Goal: Task Accomplishment & Management: Manage account settings

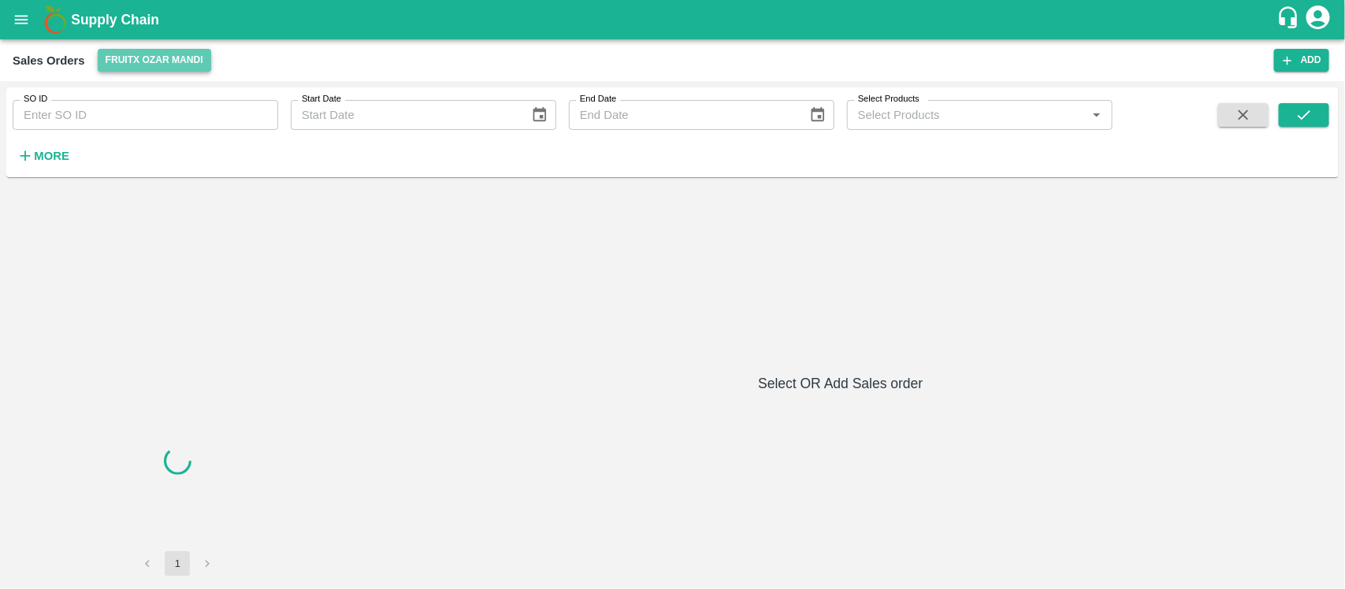
click at [116, 50] on button "FruitX Ozar Mandi" at bounding box center [154, 60] width 113 height 23
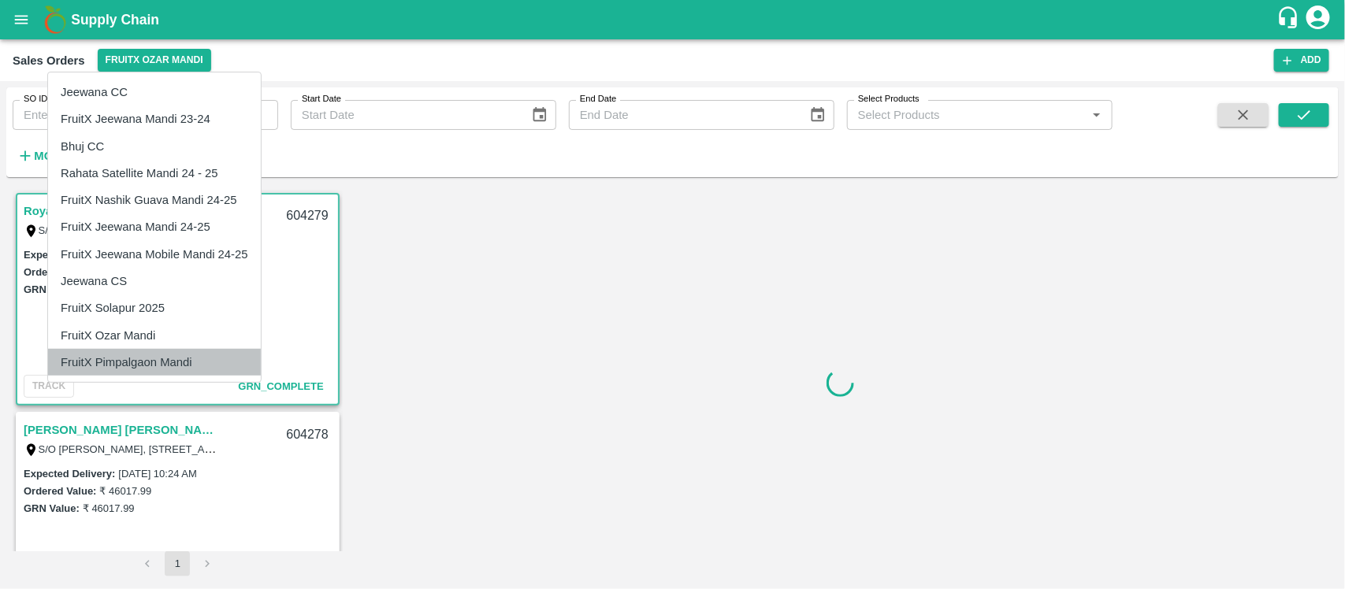
click at [144, 364] on li "FruitX Pimpalgaon Mandi" at bounding box center [154, 362] width 213 height 27
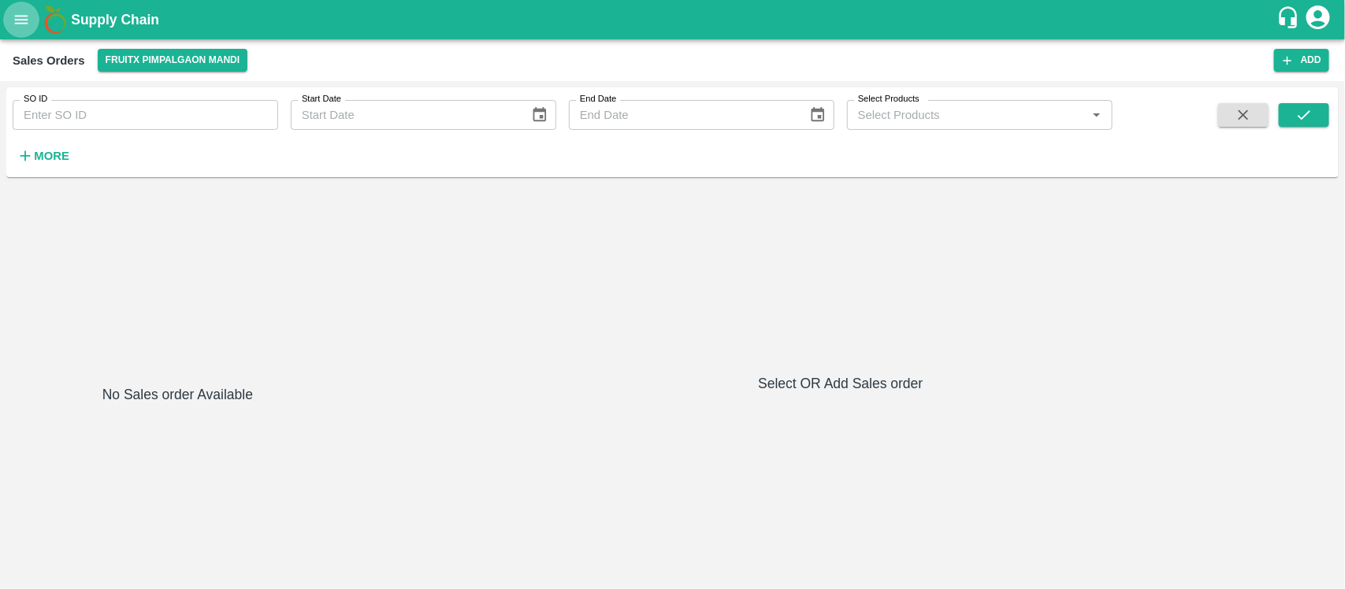
click at [20, 14] on icon "open drawer" at bounding box center [21, 19] width 17 height 17
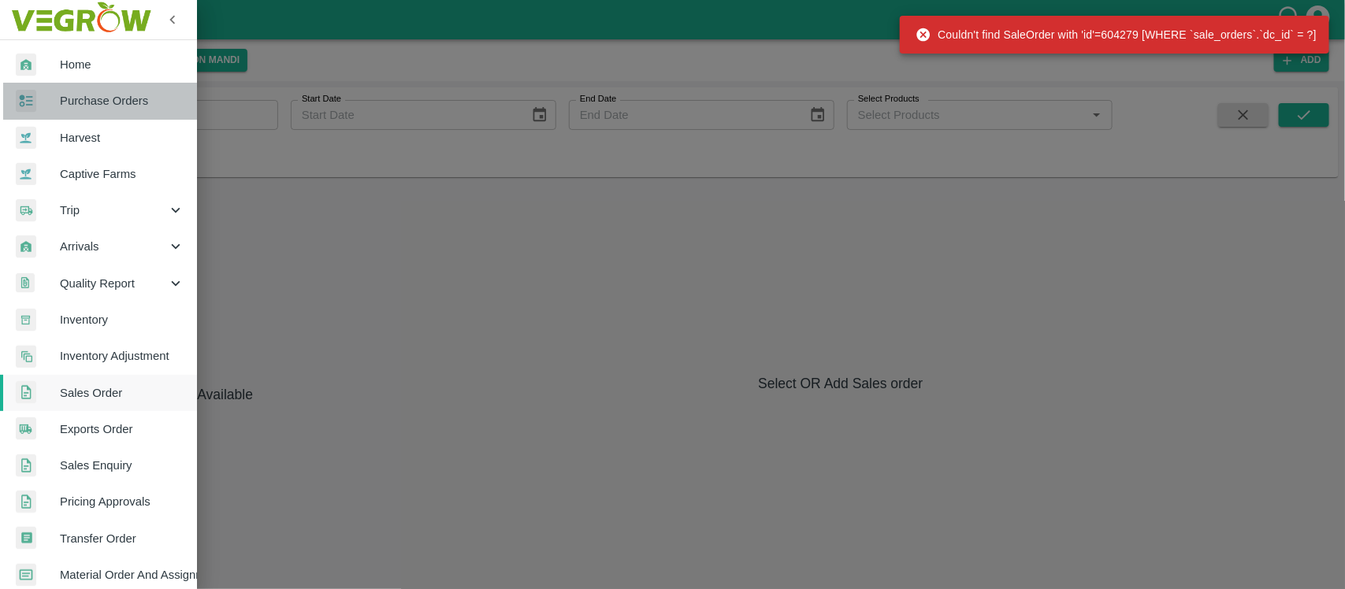
click at [143, 96] on span "Purchase Orders" at bounding box center [122, 100] width 124 height 17
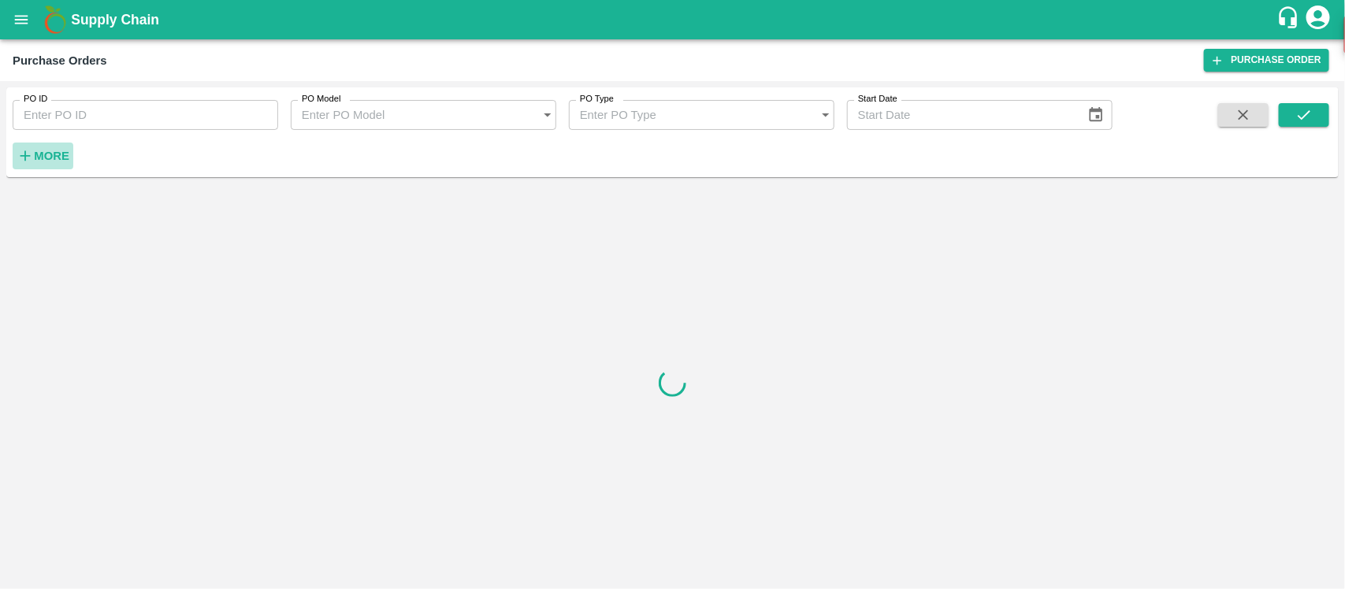
click at [59, 151] on strong "More" at bounding box center [51, 156] width 35 height 13
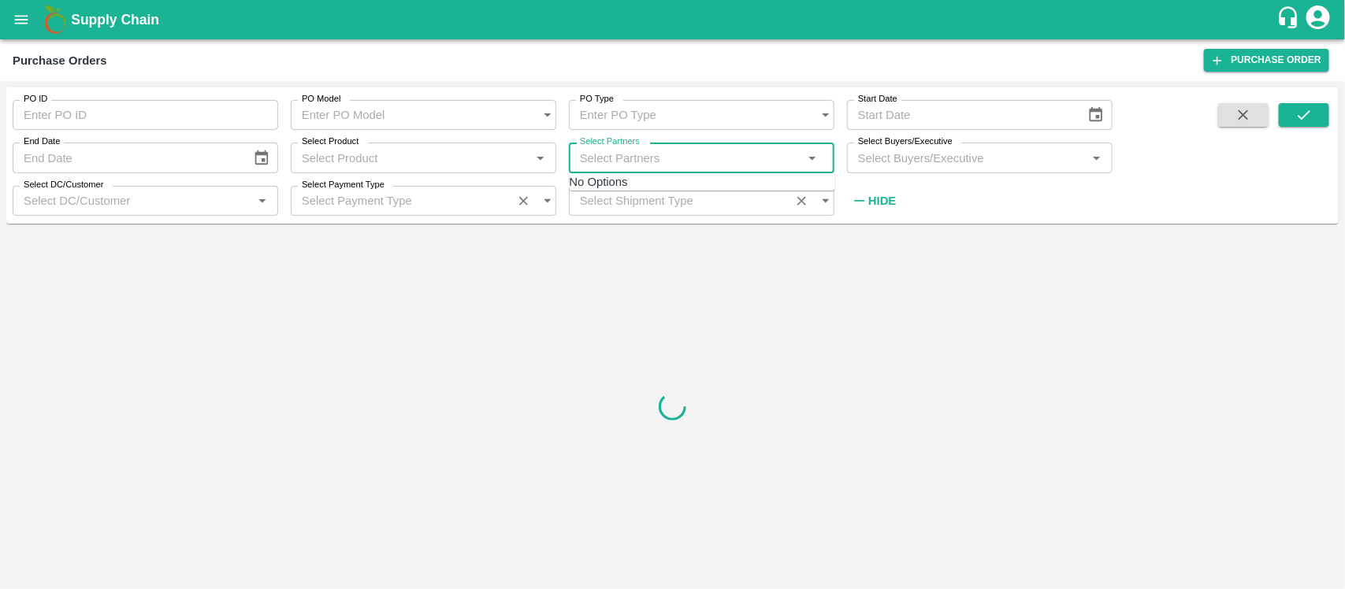
click at [618, 159] on input "Select Partners" at bounding box center [689, 157] width 230 height 20
paste input "9099142790"
type input "9099142790"
click at [636, 202] on input "checkbox" at bounding box center [641, 203] width 10 height 10
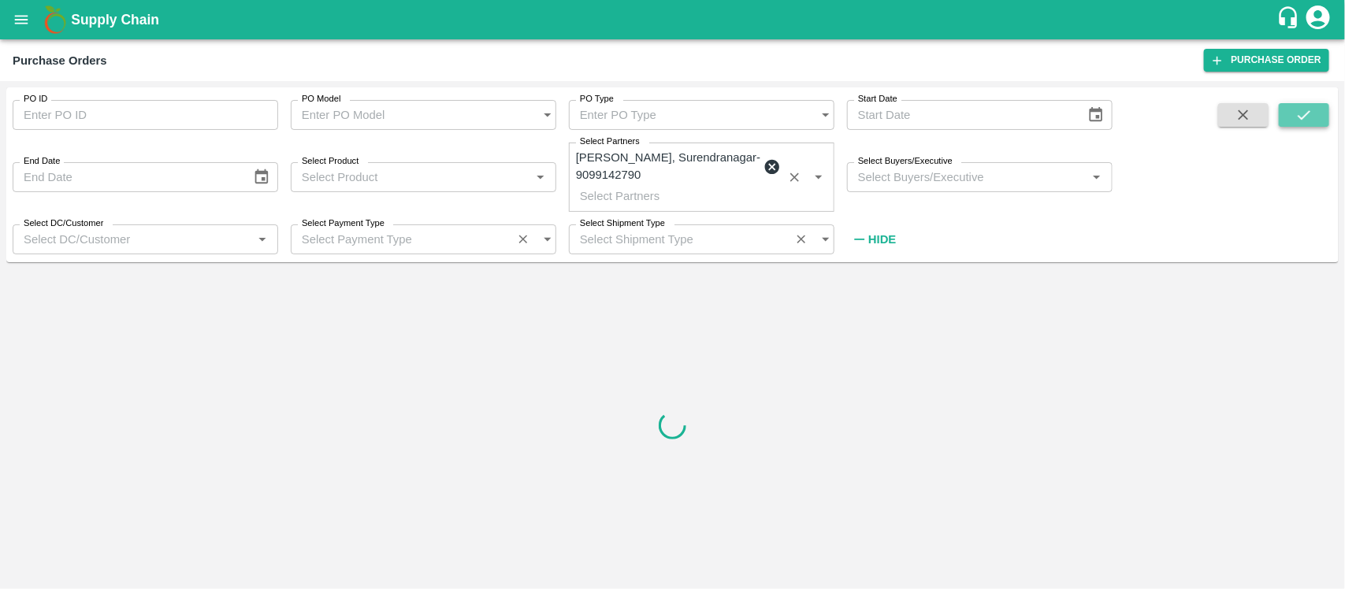
click at [1305, 113] on icon "submit" at bounding box center [1303, 114] width 17 height 17
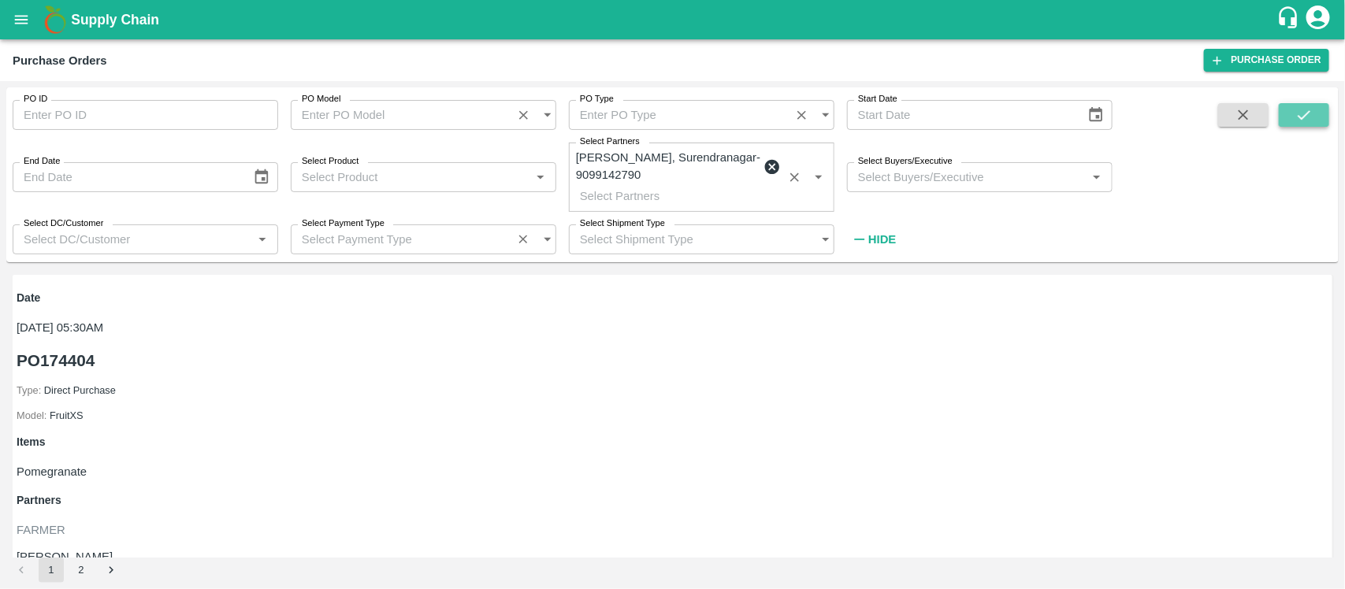
click at [1305, 113] on icon "submit" at bounding box center [1303, 114] width 17 height 17
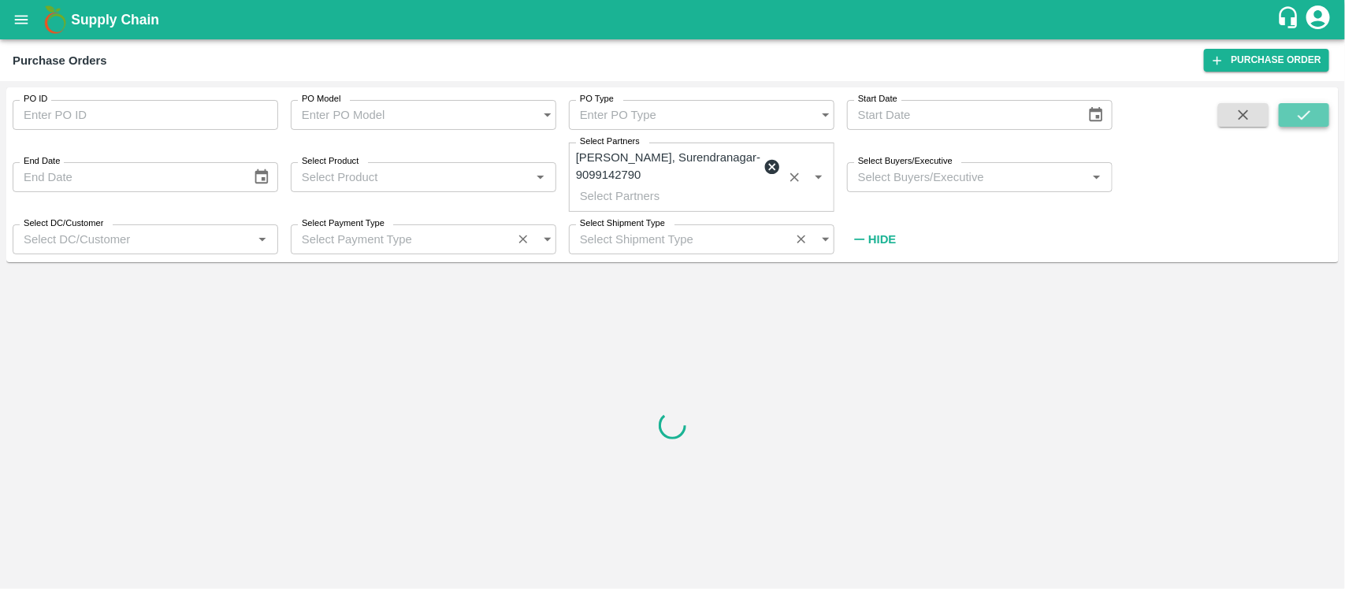
click at [1305, 113] on icon "submit" at bounding box center [1303, 114] width 17 height 17
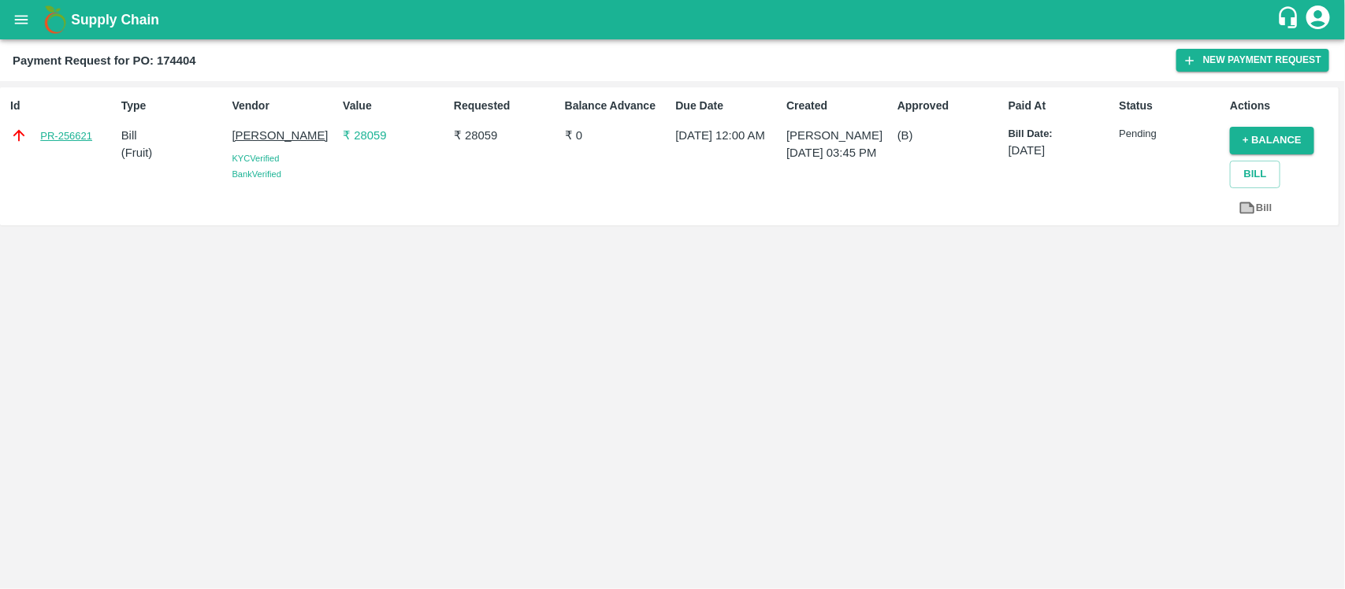
click at [73, 134] on link "PR-256621" at bounding box center [66, 136] width 52 height 16
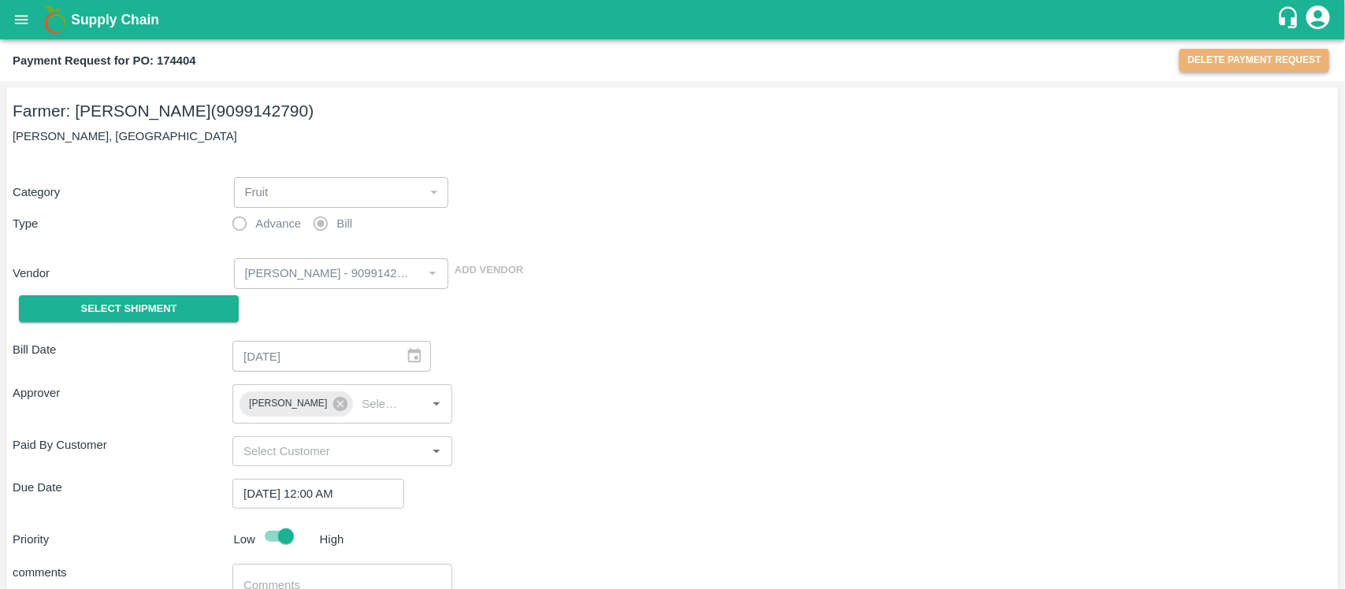
click at [1289, 61] on button "Delete Payment Request" at bounding box center [1254, 60] width 150 height 23
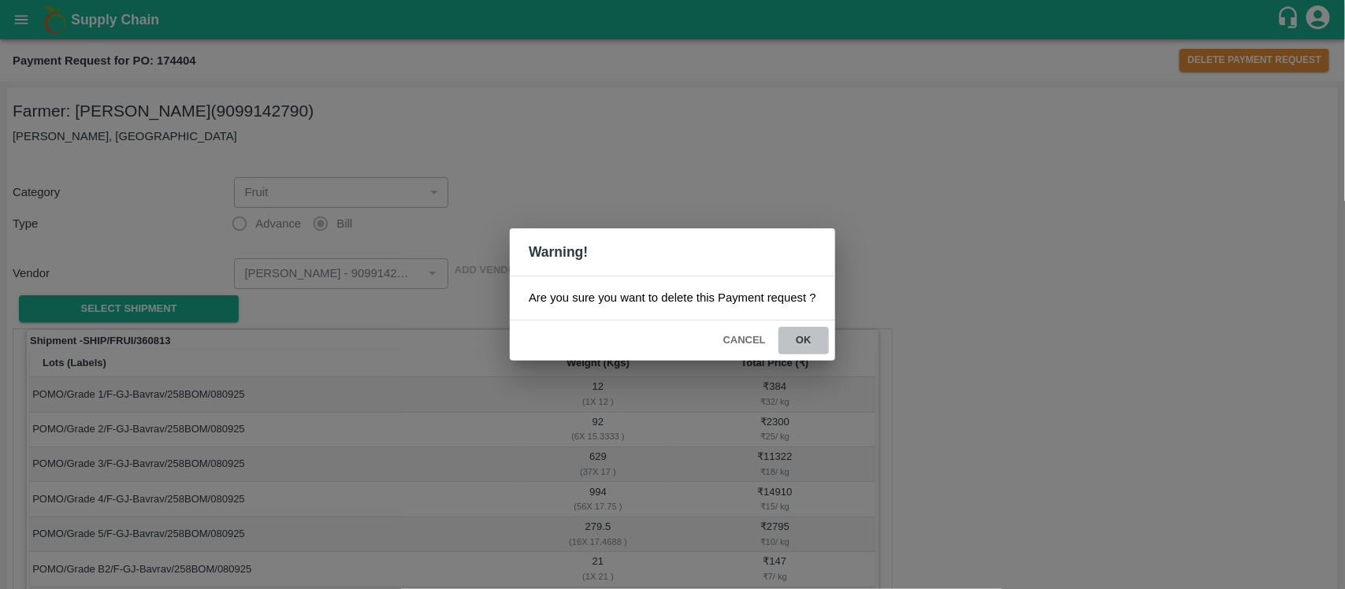
click at [793, 340] on button "ok" at bounding box center [803, 341] width 50 height 28
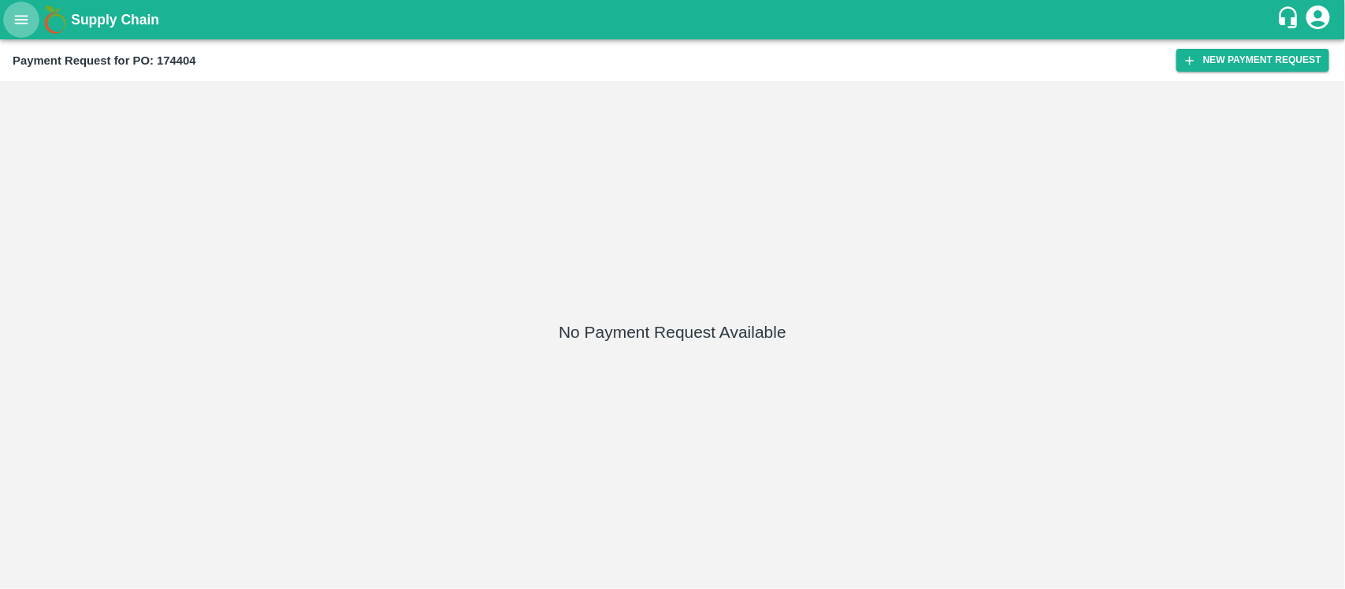
click at [25, 11] on icon "open drawer" at bounding box center [21, 19] width 17 height 17
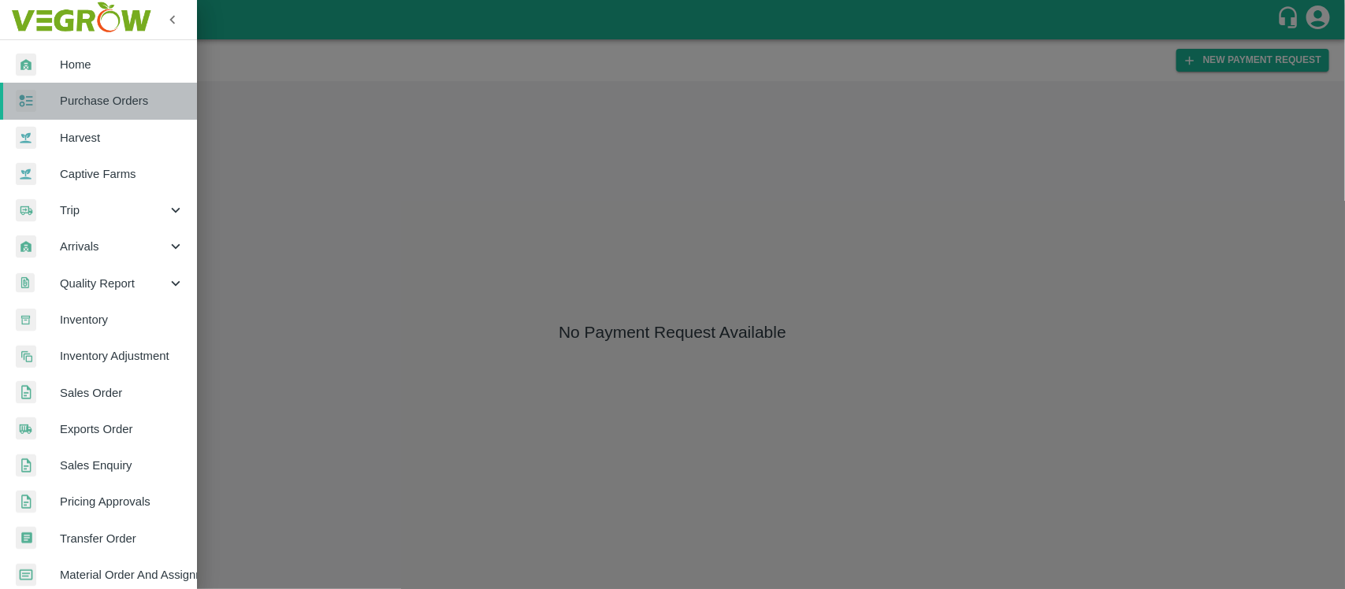
click at [138, 100] on span "Purchase Orders" at bounding box center [122, 100] width 124 height 17
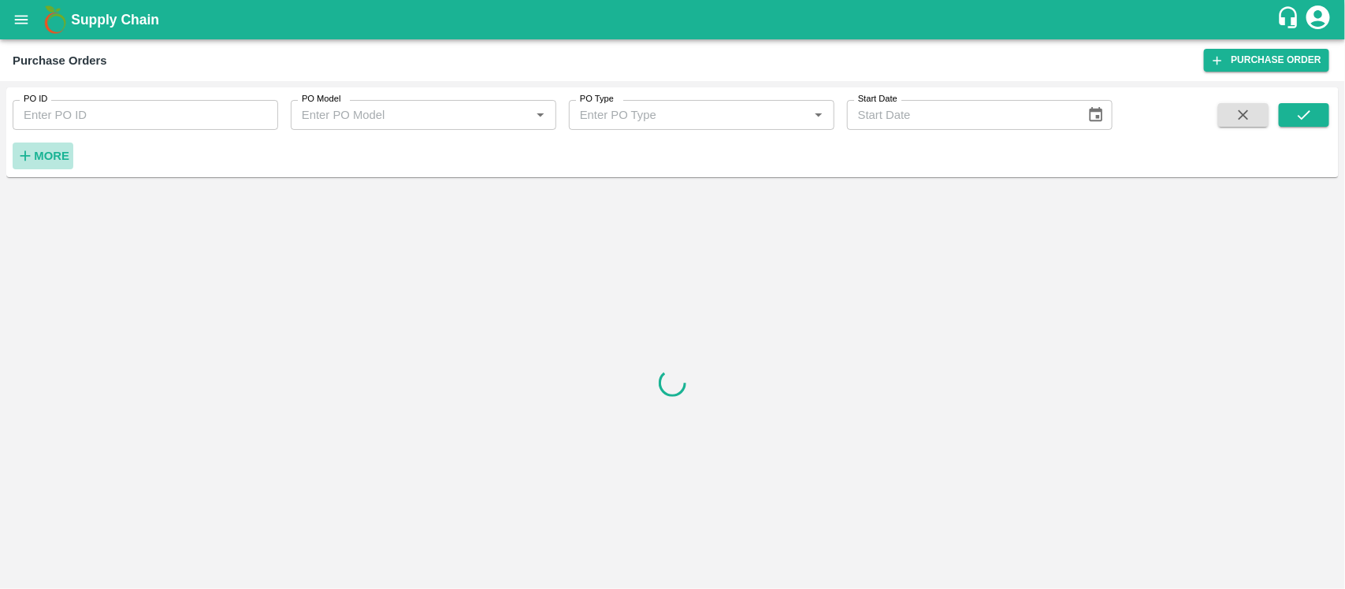
click at [51, 168] on button "More" at bounding box center [43, 156] width 61 height 27
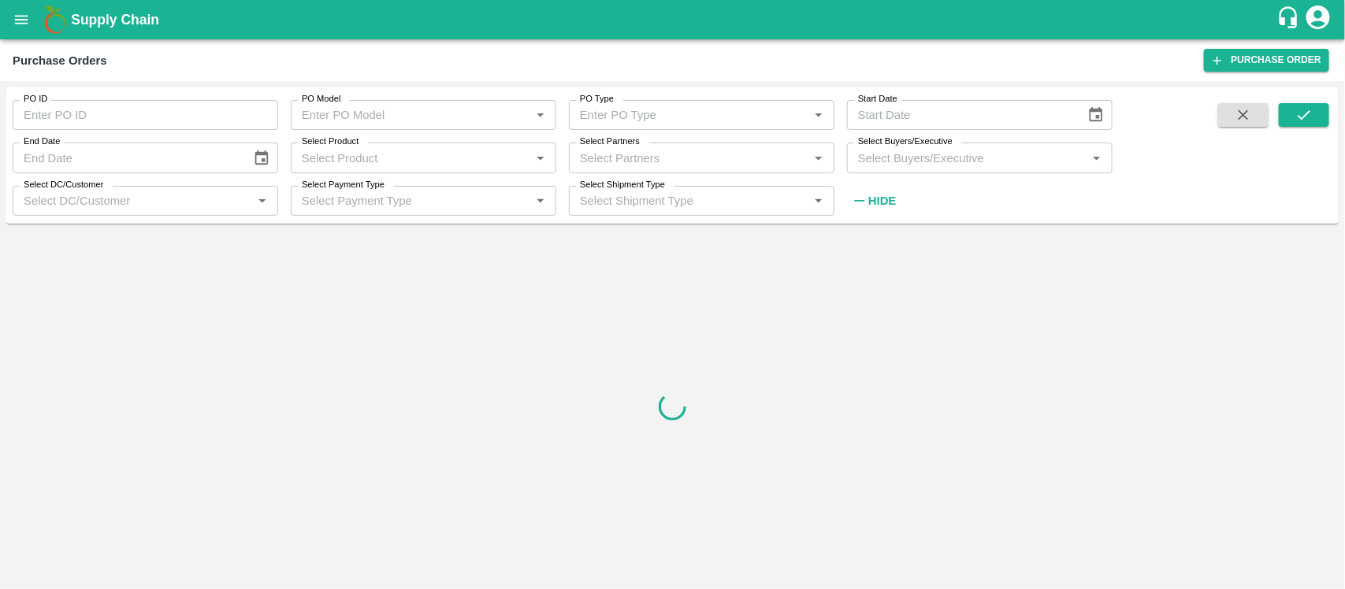
click at [638, 158] on input "Select Partners" at bounding box center [689, 157] width 230 height 20
paste input "9099142790"
type input "9099142790"
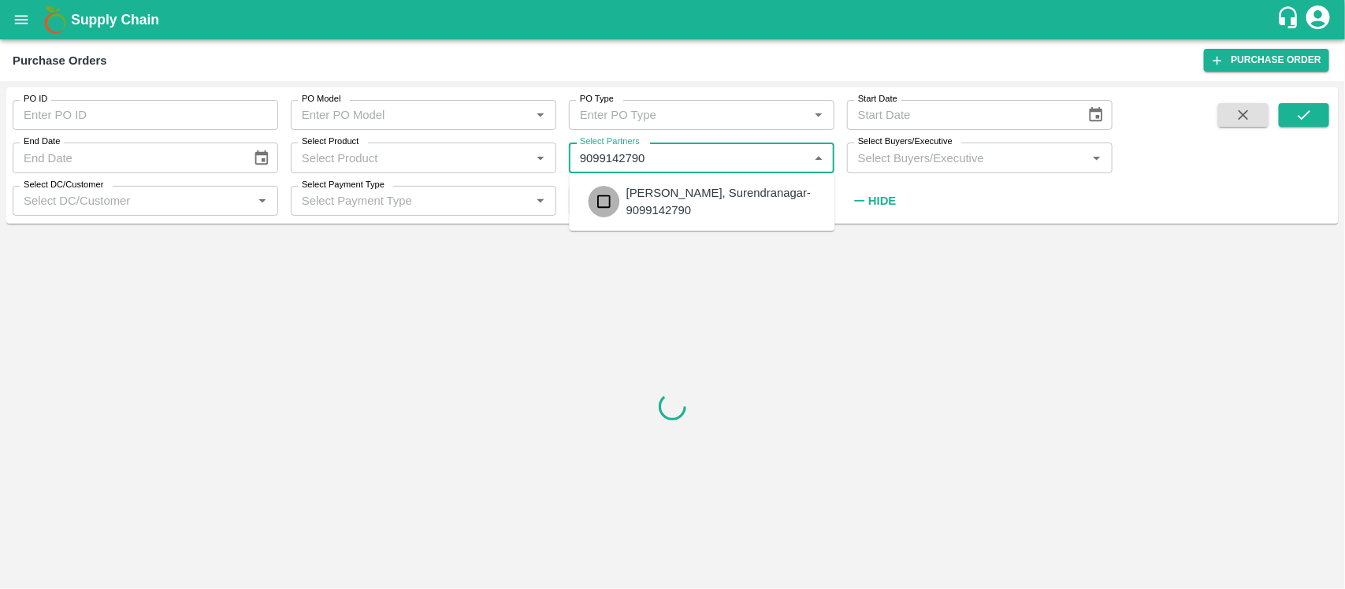
click at [607, 207] on input "checkbox" at bounding box center [604, 202] width 32 height 32
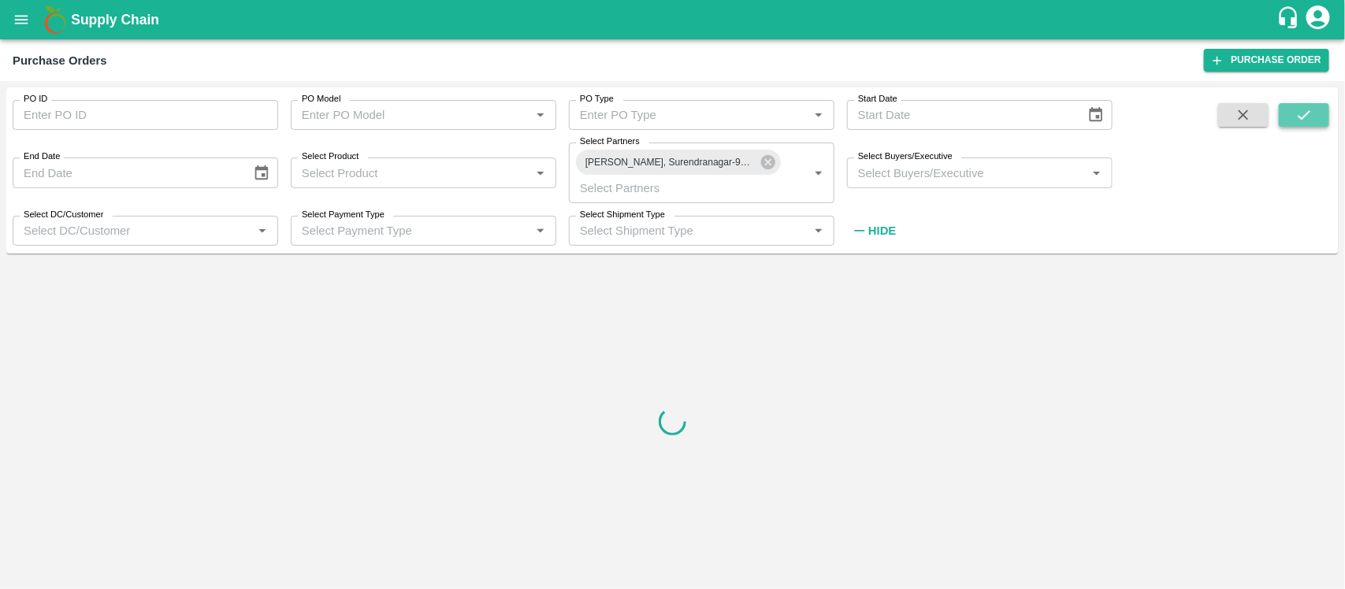
click at [1312, 118] on icon "submit" at bounding box center [1303, 114] width 17 height 17
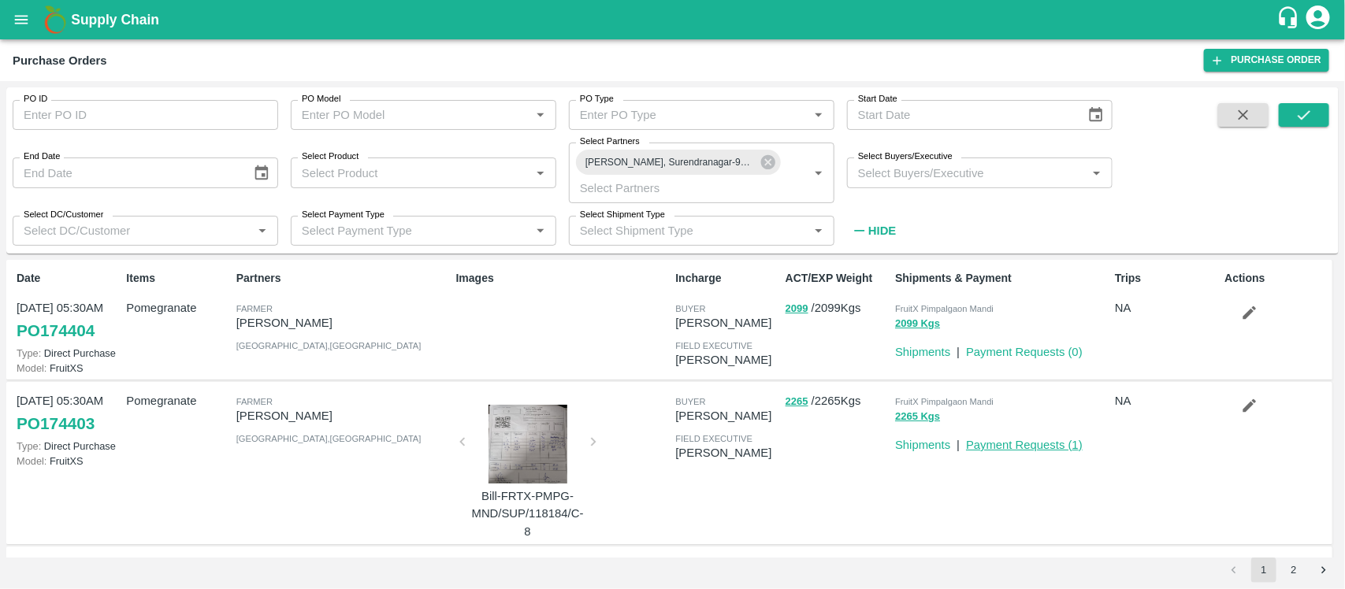
click at [1011, 451] on link "Payment Requests ( 1 )" at bounding box center [1024, 445] width 117 height 13
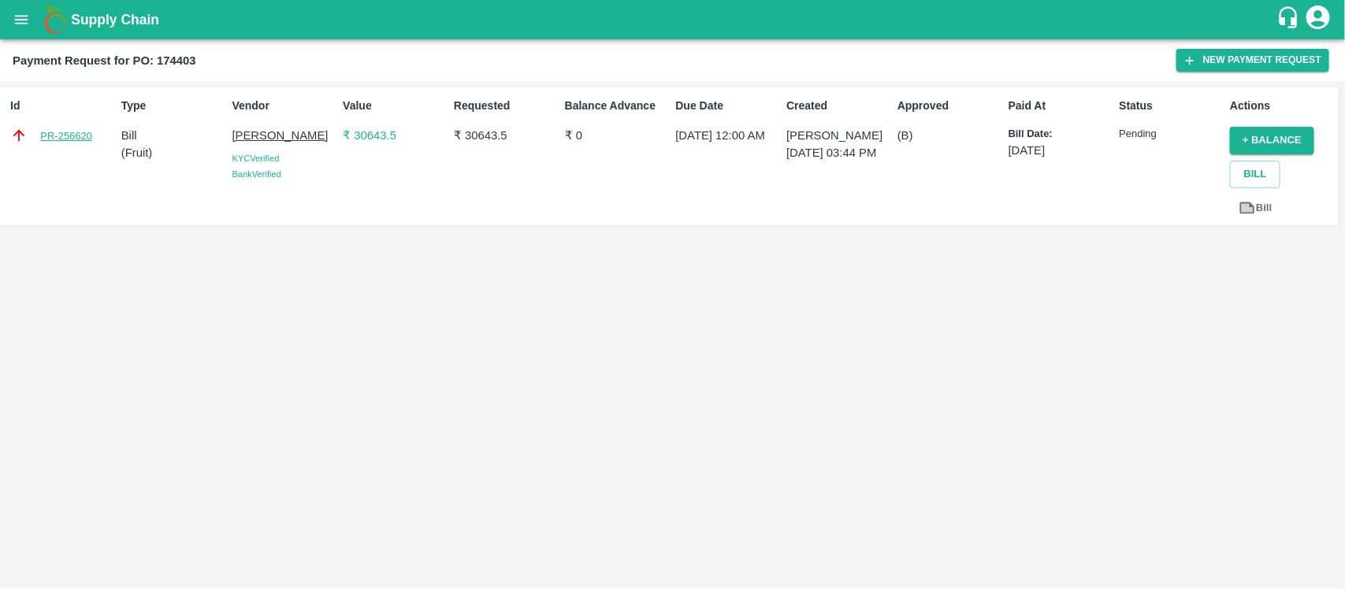
click at [65, 134] on link "PR-256620" at bounding box center [66, 136] width 52 height 16
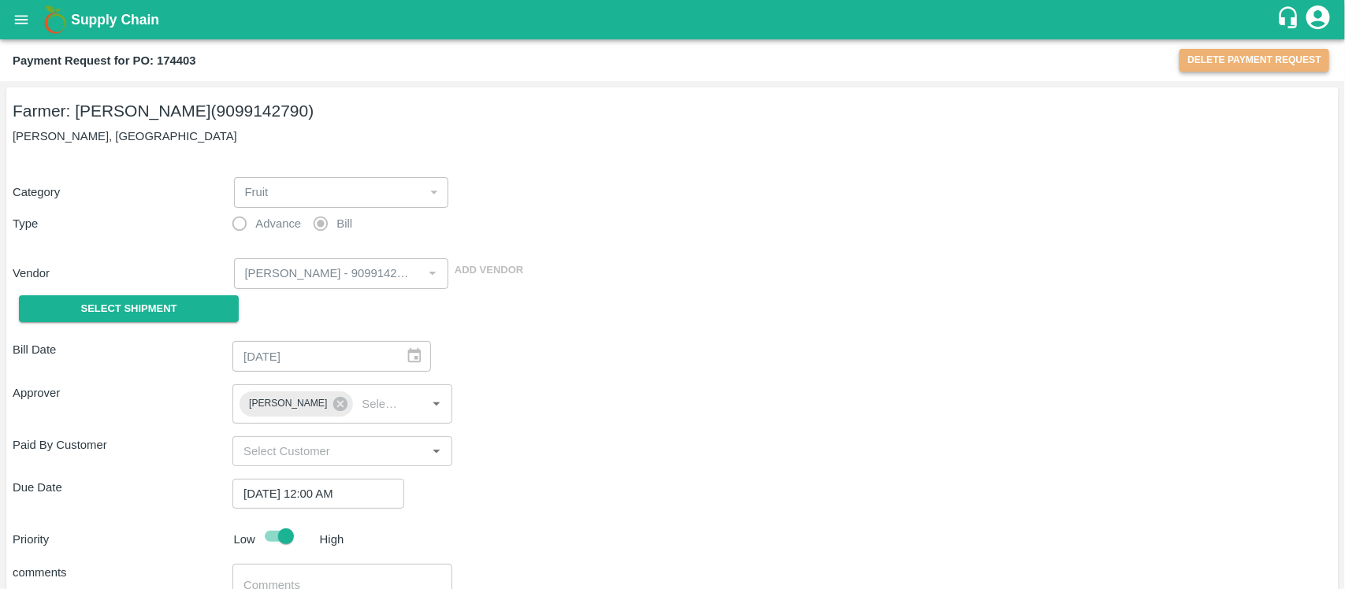
click at [1266, 64] on button "Delete Payment Request" at bounding box center [1254, 60] width 150 height 23
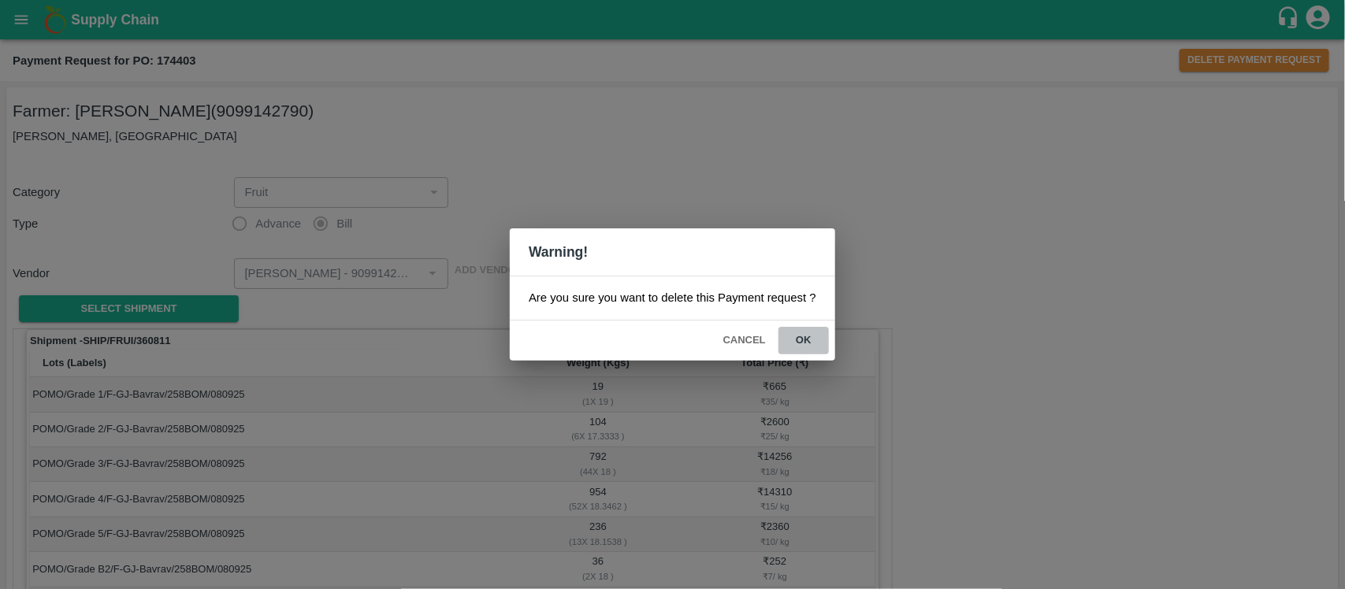
click at [788, 343] on button "ok" at bounding box center [803, 341] width 50 height 28
